Goal: Navigation & Orientation: Find specific page/section

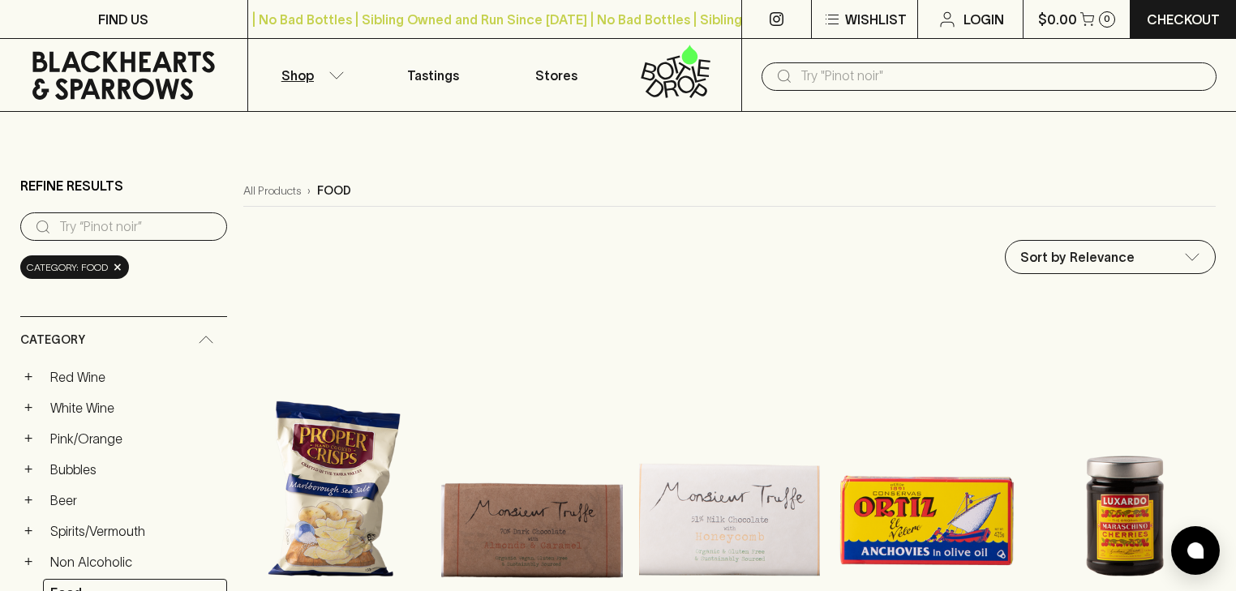
click at [310, 67] on p "Shop" at bounding box center [297, 75] width 32 height 19
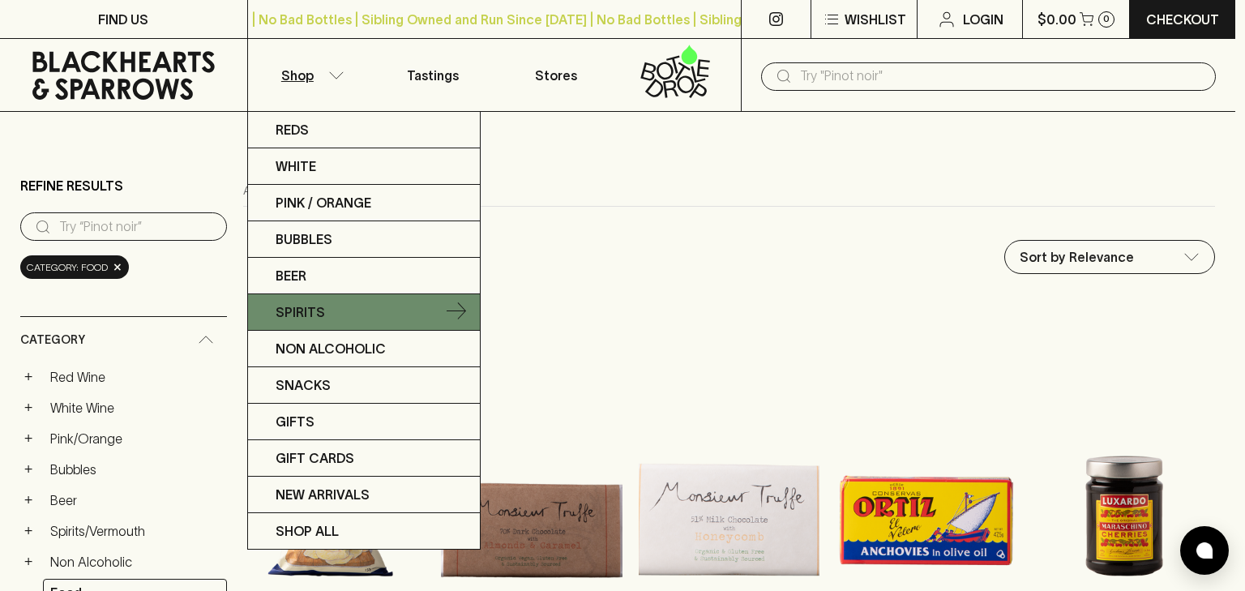
click at [363, 315] on link "Spirits" at bounding box center [364, 312] width 232 height 36
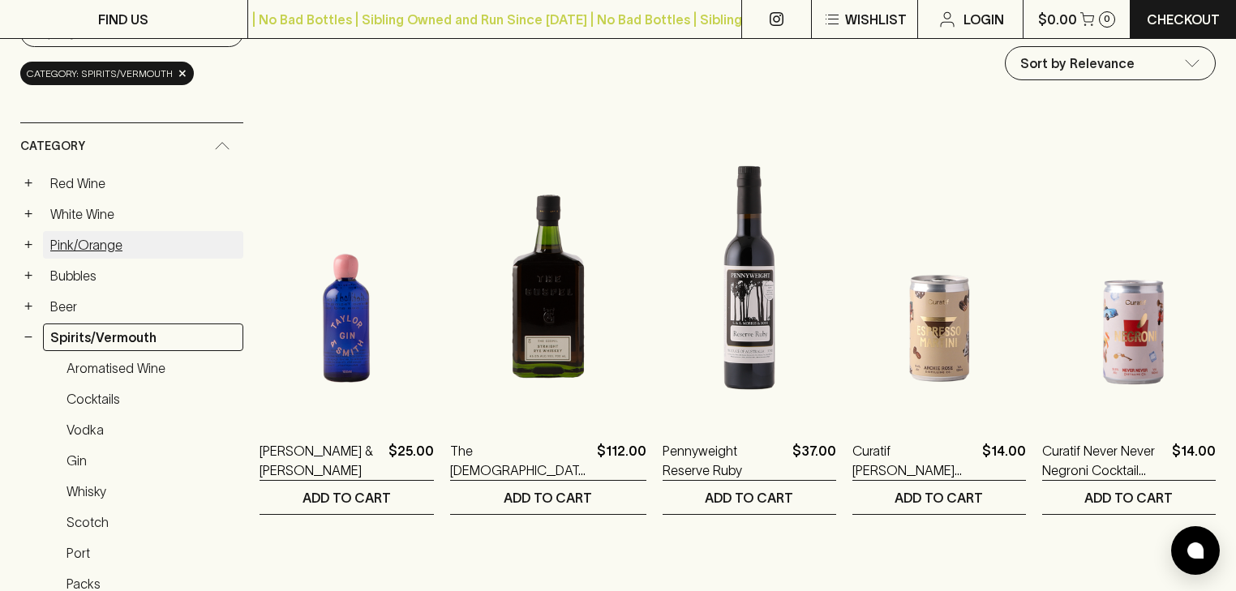
scroll to position [195, 0]
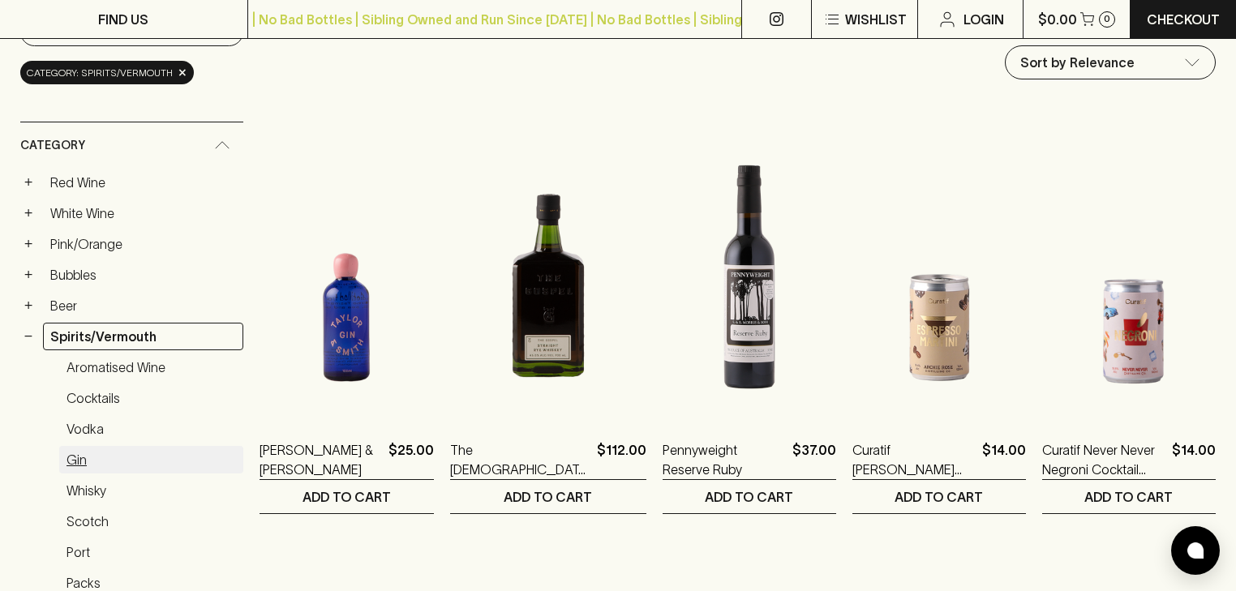
click at [117, 462] on link "Gin" at bounding box center [151, 460] width 184 height 28
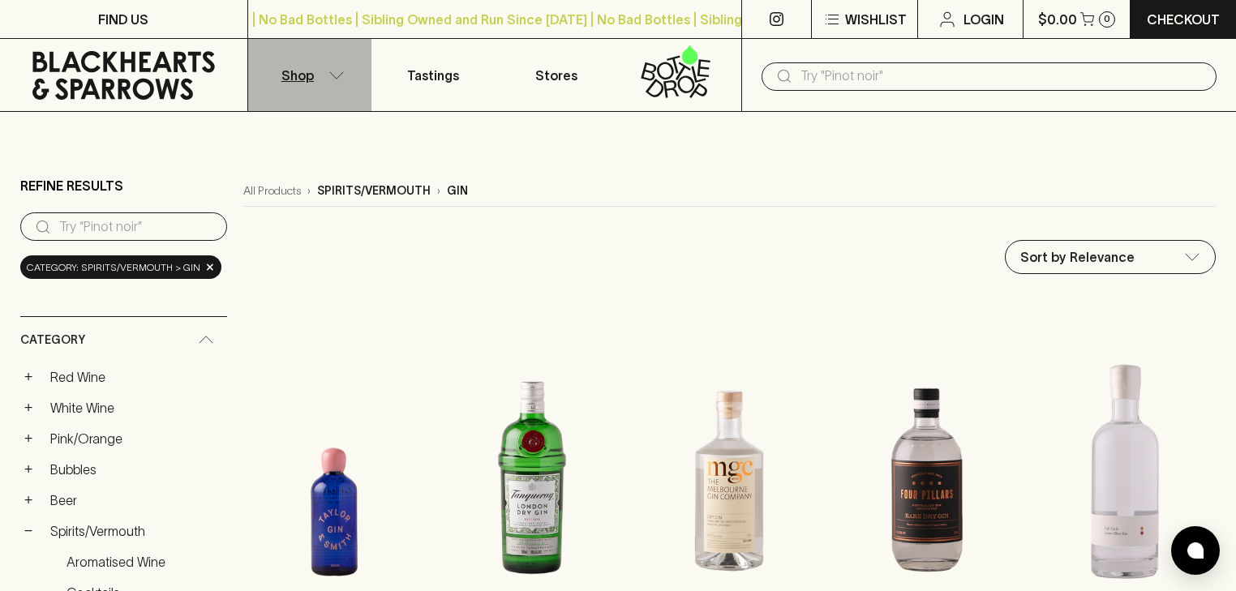
click at [333, 77] on icon "button" at bounding box center [336, 75] width 16 height 8
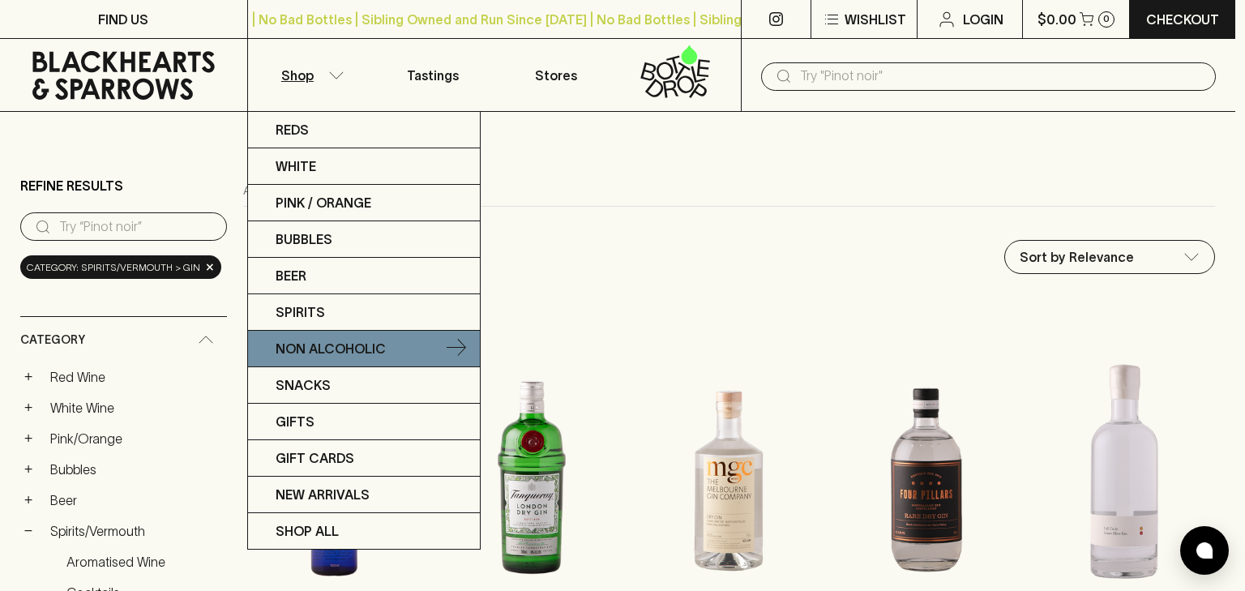
click at [401, 338] on link "Non Alcoholic" at bounding box center [364, 349] width 232 height 36
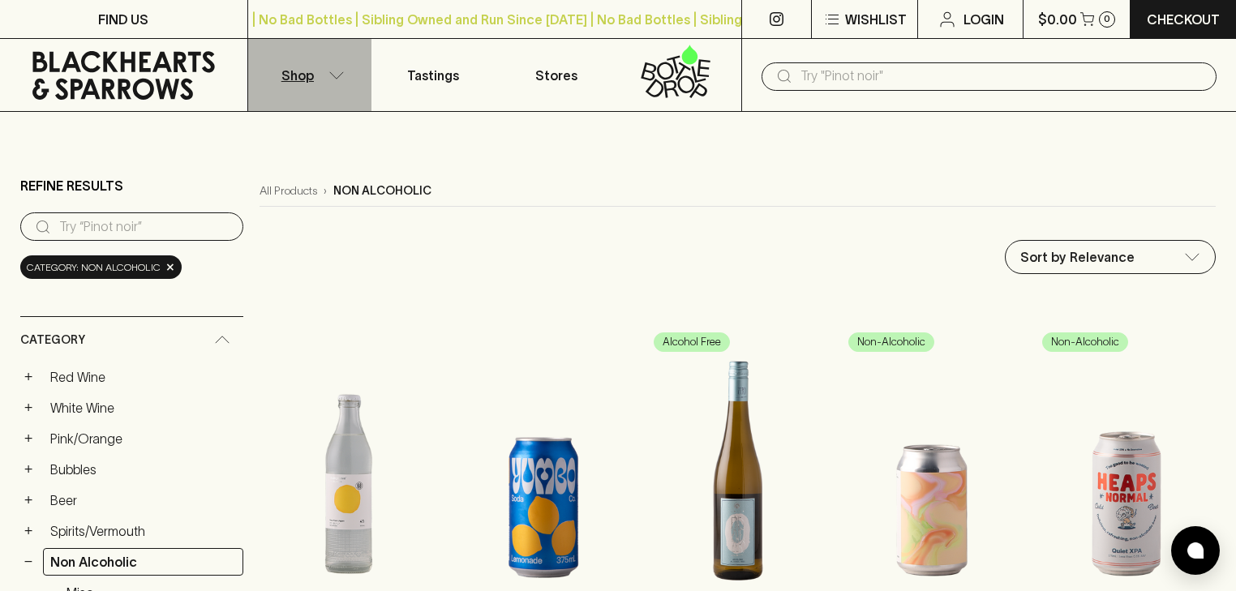
click at [298, 75] on p "Shop" at bounding box center [297, 75] width 32 height 19
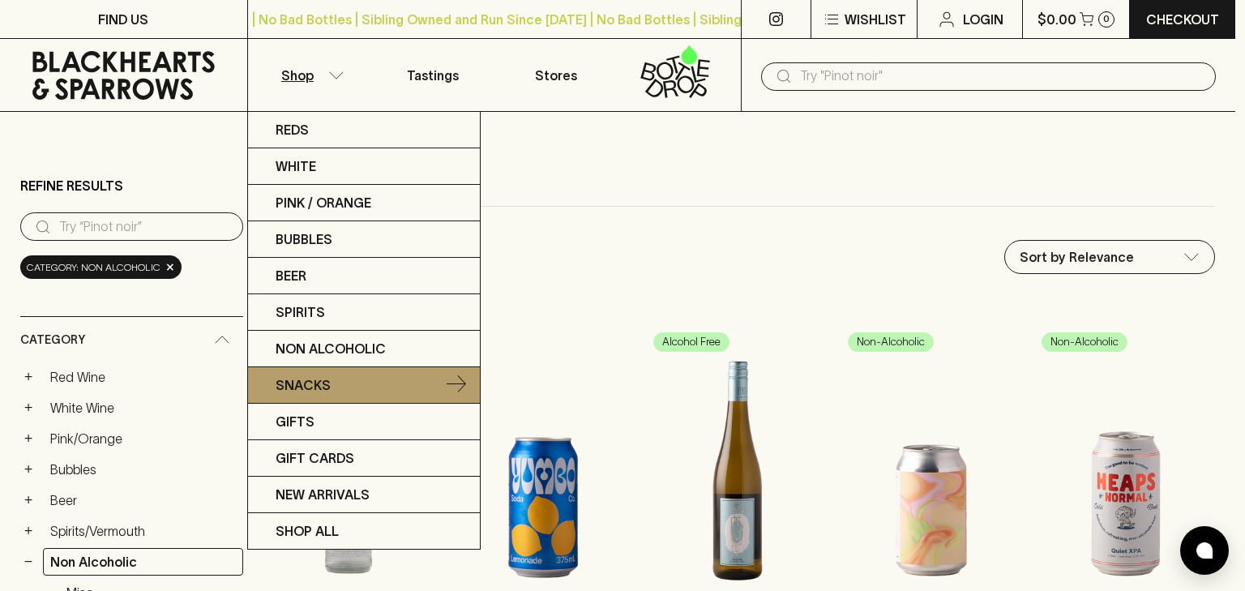
click at [366, 385] on link "Snacks" at bounding box center [364, 385] width 232 height 36
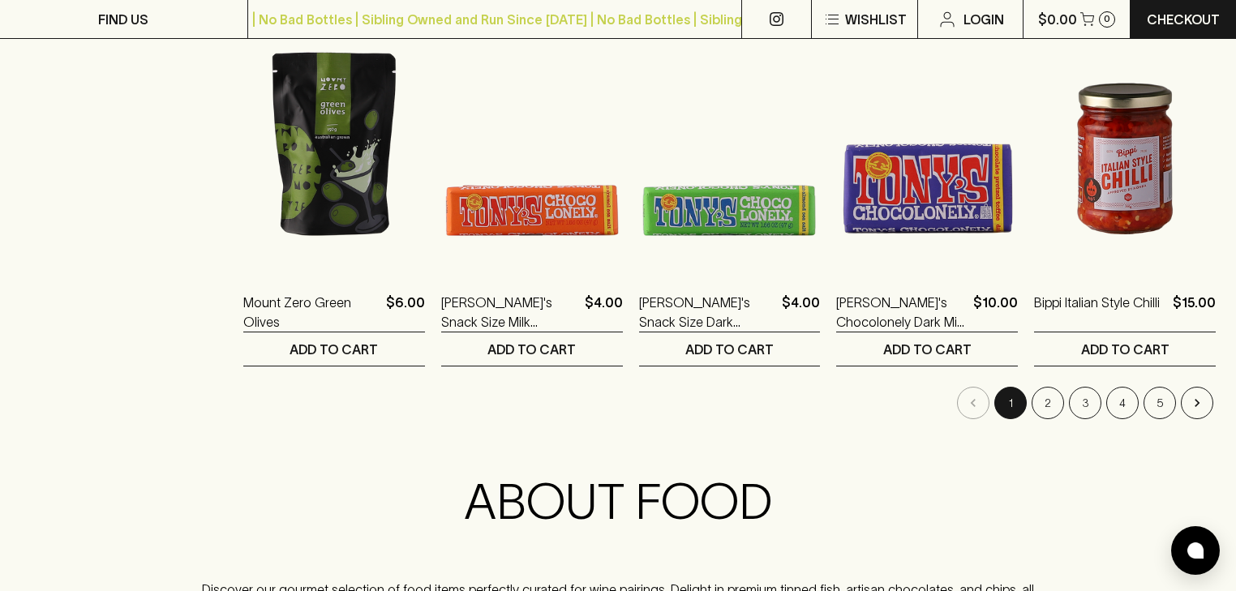
scroll to position [1709, 0]
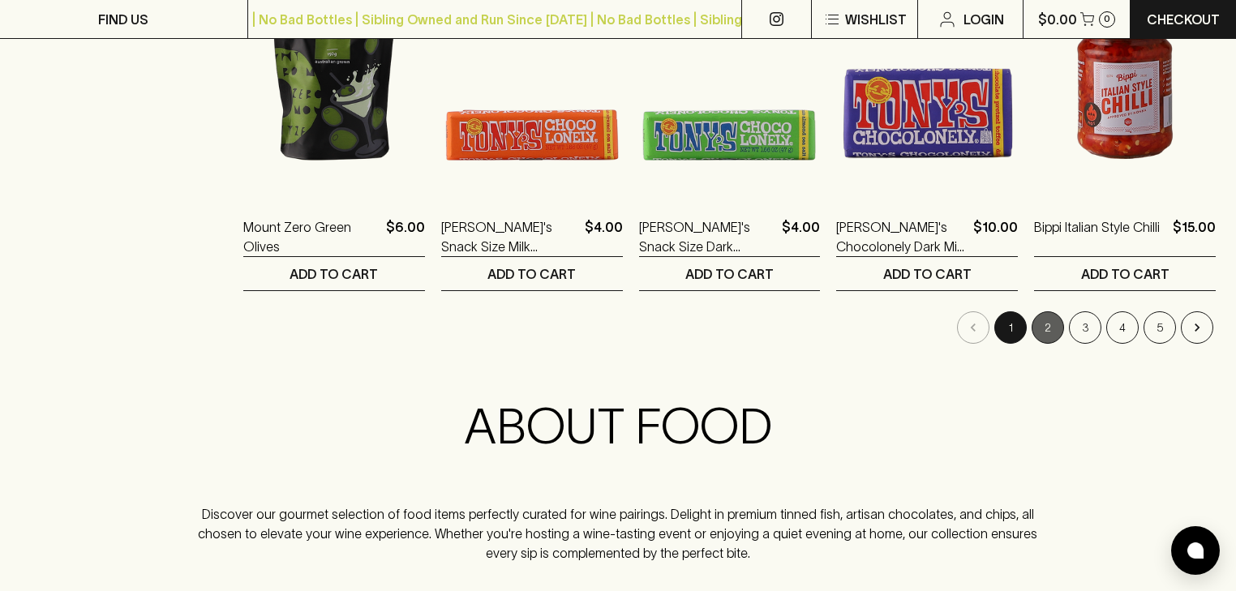
click at [1041, 321] on button "2" at bounding box center [1047, 327] width 32 height 32
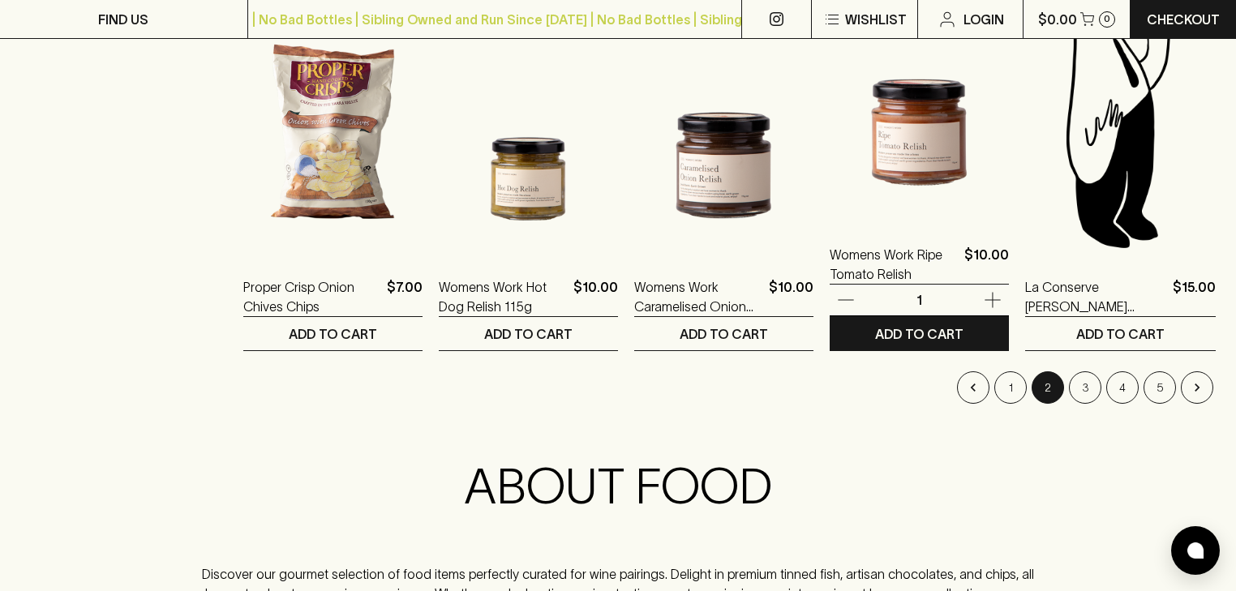
scroll to position [1678, 0]
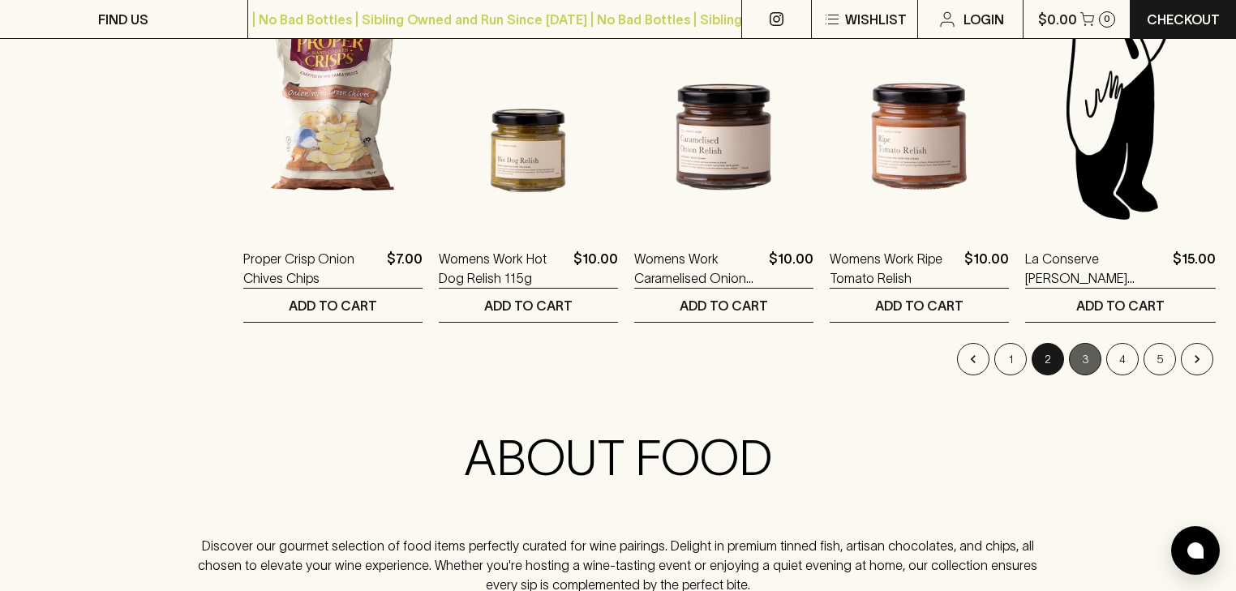
click at [1086, 358] on button "3" at bounding box center [1085, 359] width 32 height 32
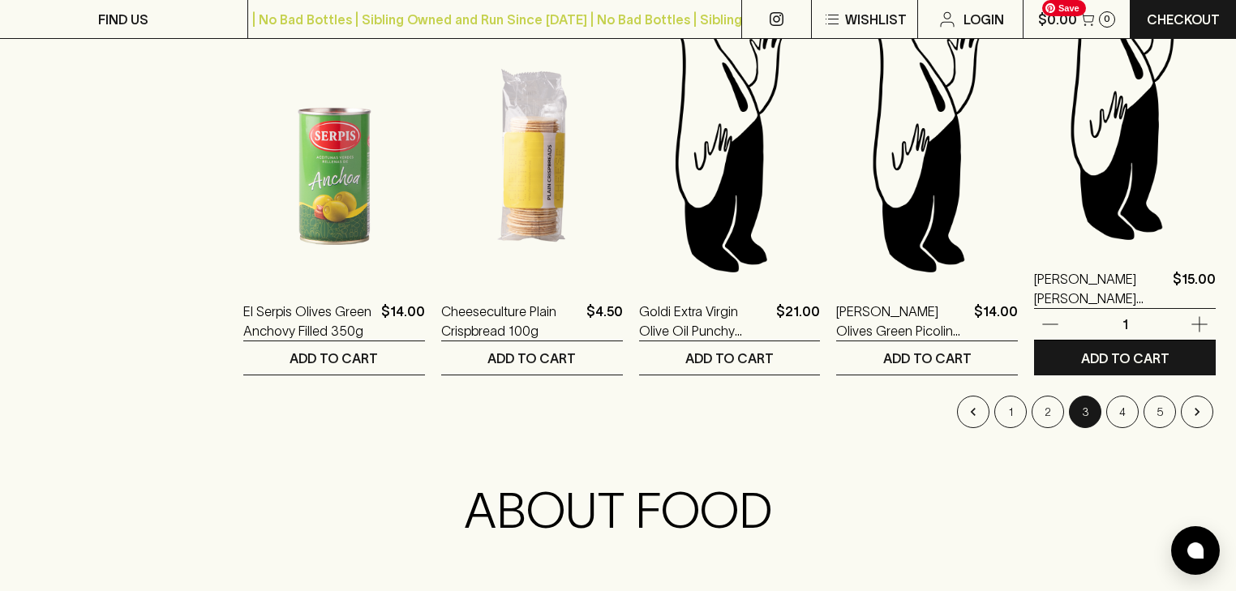
scroll to position [1626, 0]
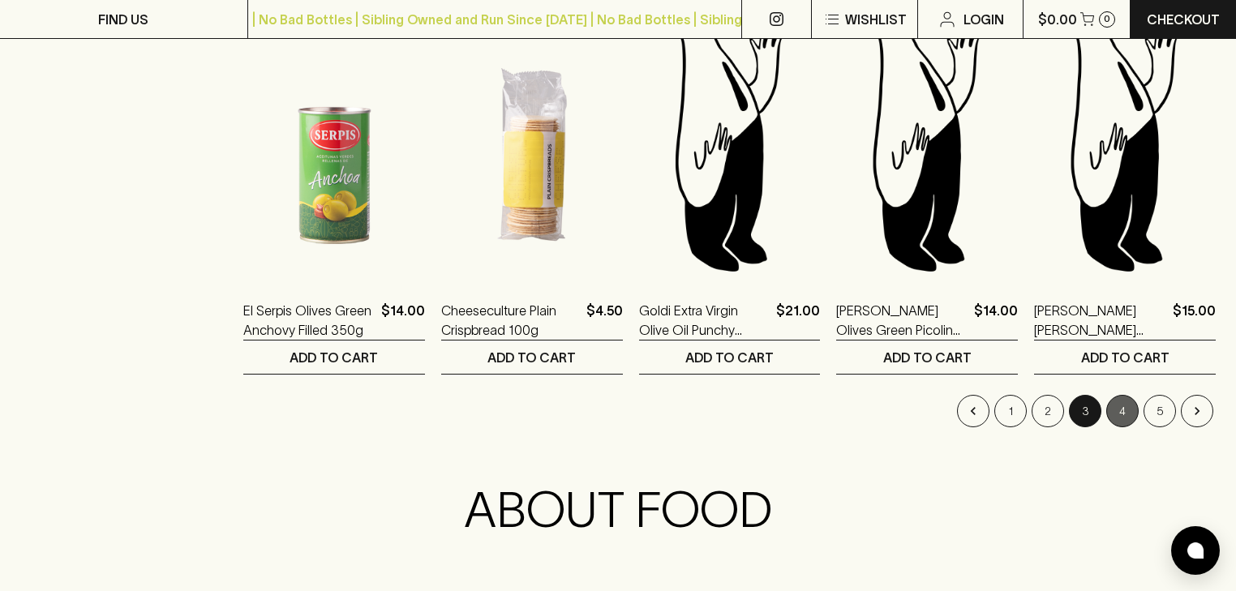
click at [1115, 412] on button "4" at bounding box center [1122, 411] width 32 height 32
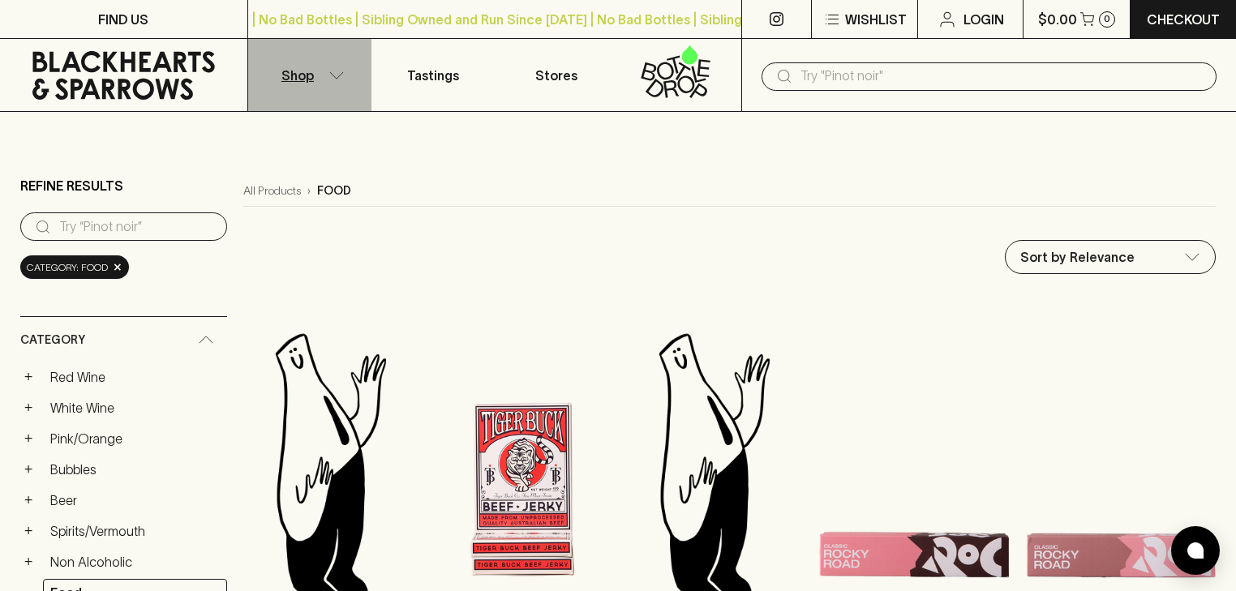
click at [309, 78] on p "Shop" at bounding box center [297, 75] width 32 height 19
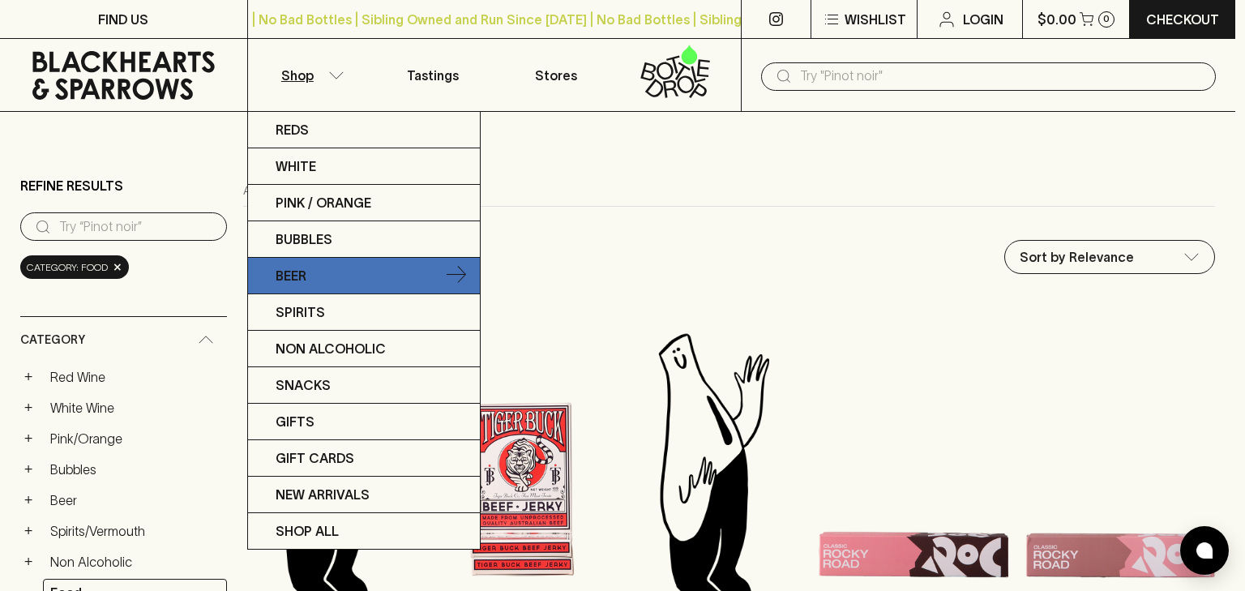
click at [392, 278] on link "Beer" at bounding box center [364, 276] width 232 height 36
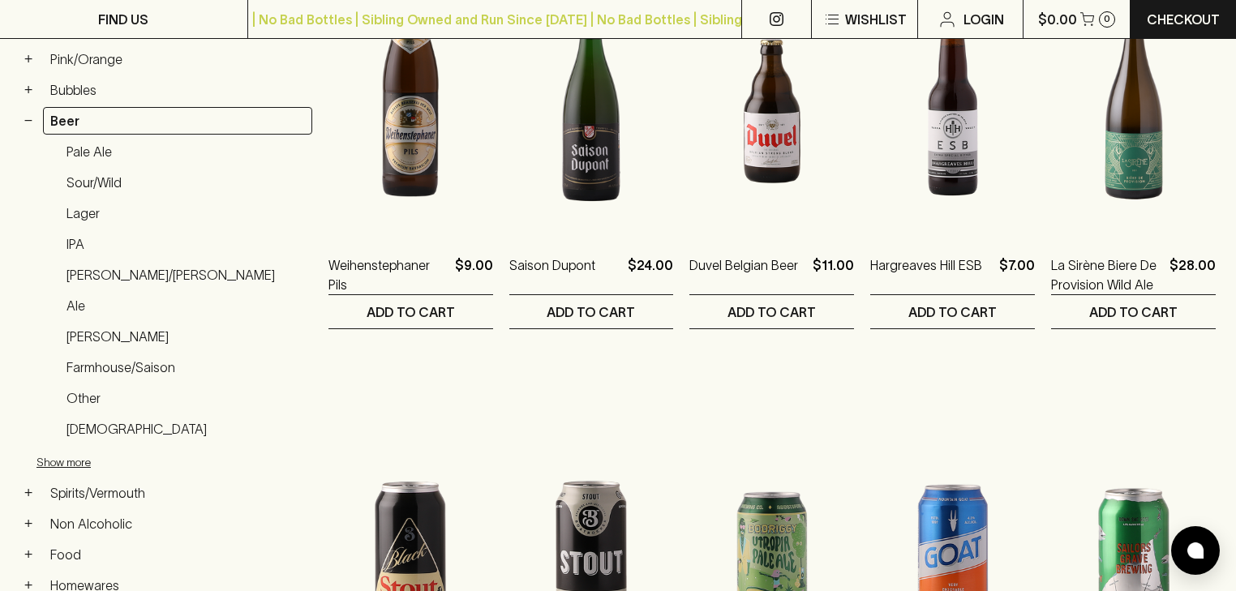
scroll to position [379, 0]
click at [88, 396] on link "Other" at bounding box center [185, 398] width 253 height 28
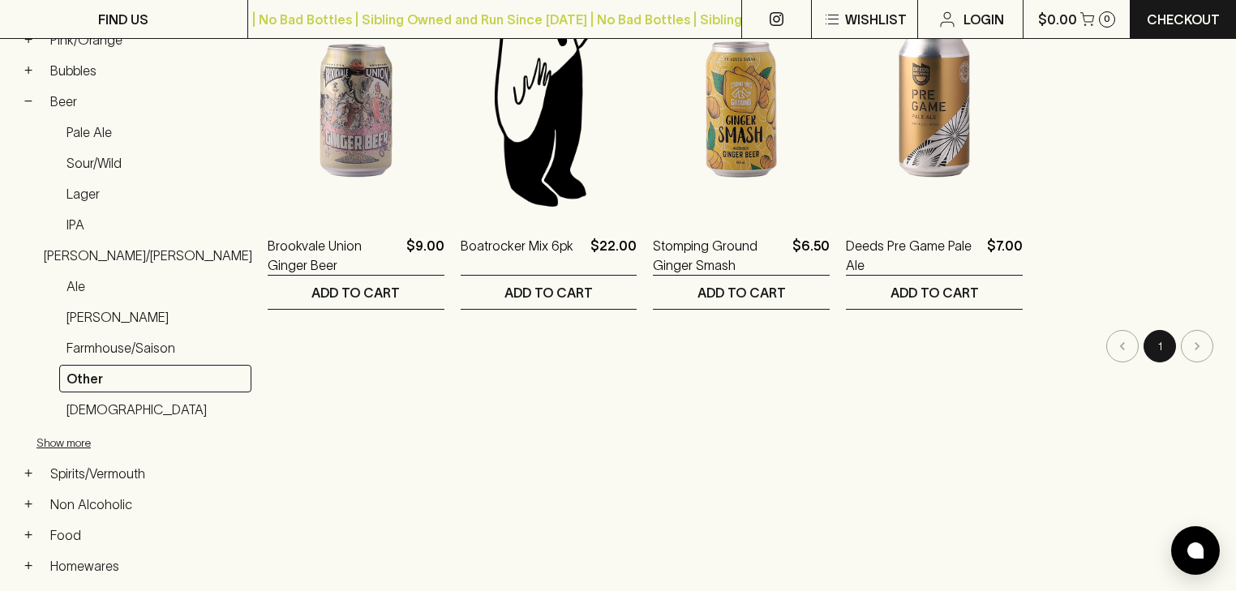
scroll to position [401, 0]
